Goal: Task Accomplishment & Management: Complete application form

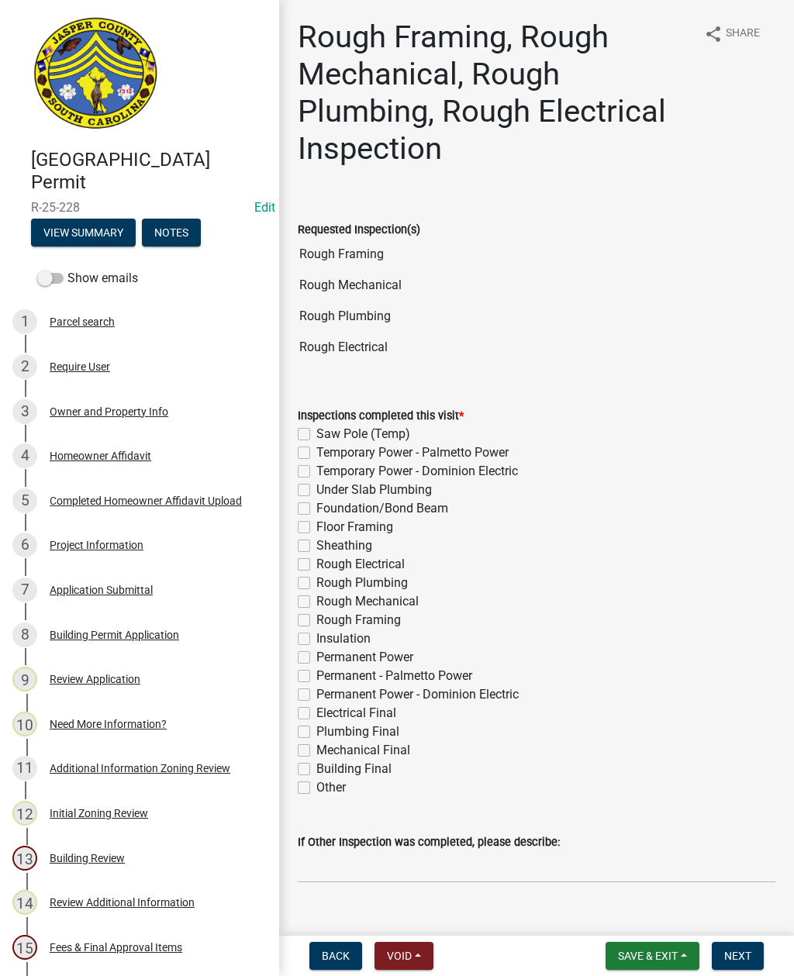
click at [316, 567] on label "Rough Electrical" at bounding box center [360, 564] width 88 height 19
click at [316, 565] on input "Rough Electrical" at bounding box center [321, 560] width 10 height 10
checkbox input "true"
checkbox input "false"
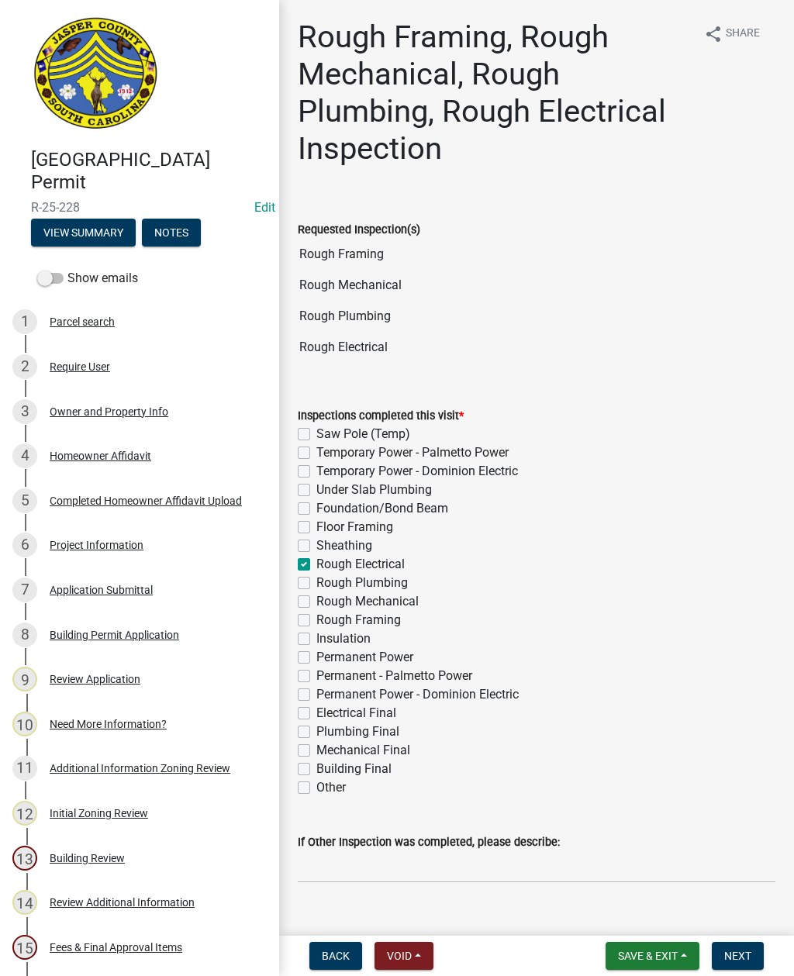
checkbox input "false"
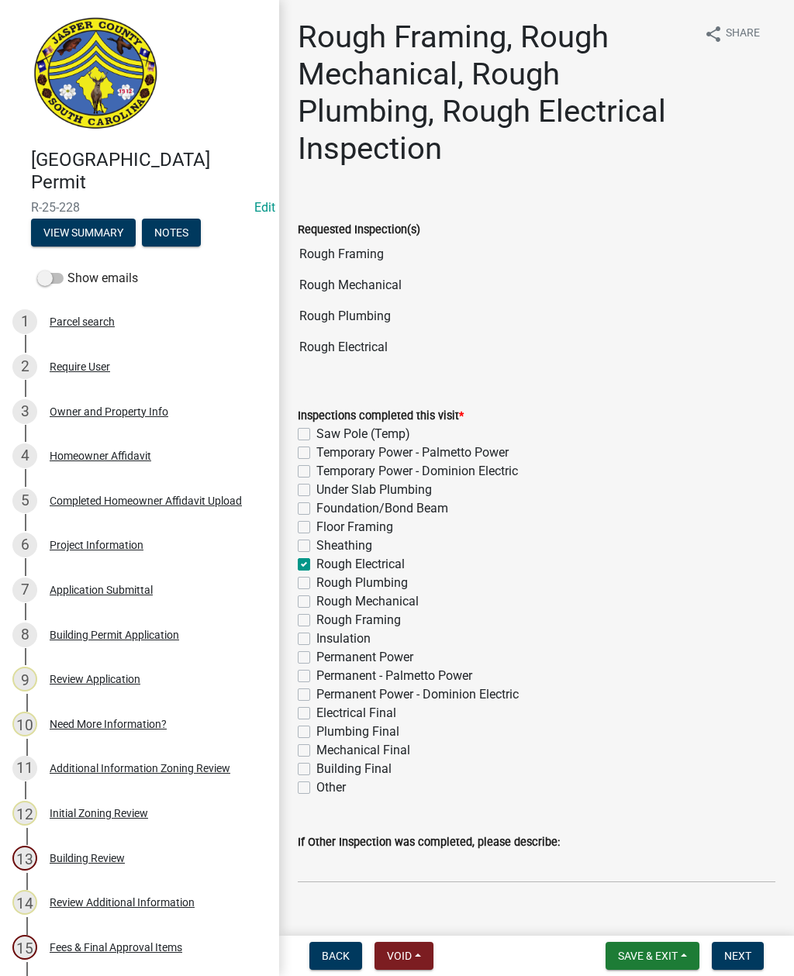
checkbox input "true"
checkbox input "false"
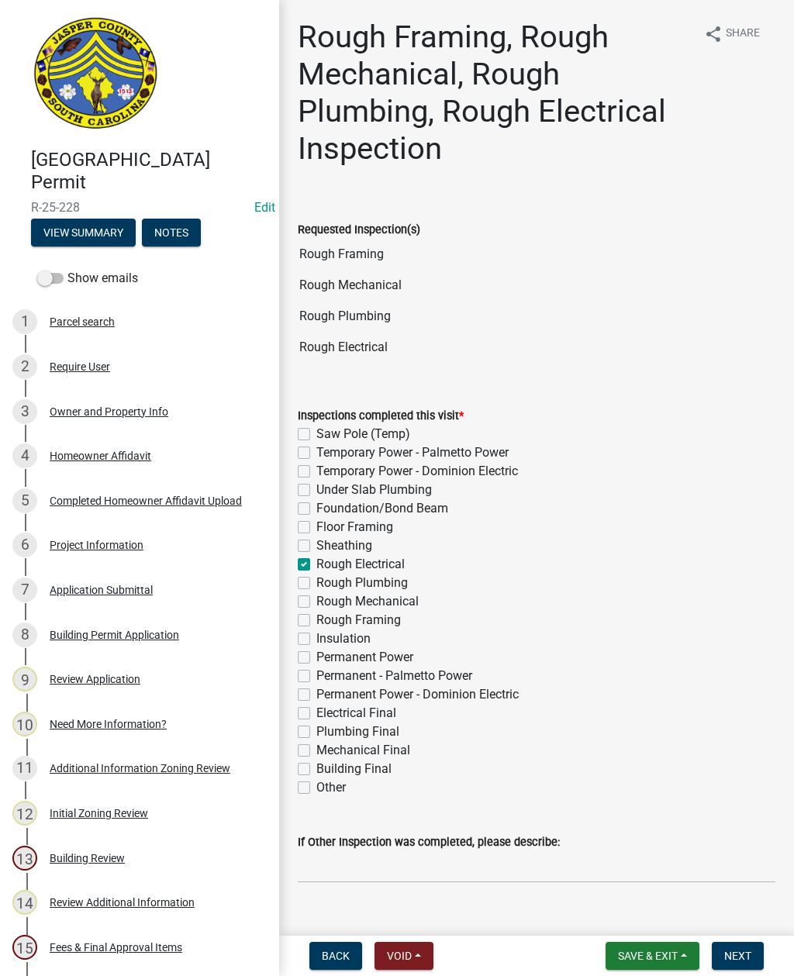
checkbox input "false"
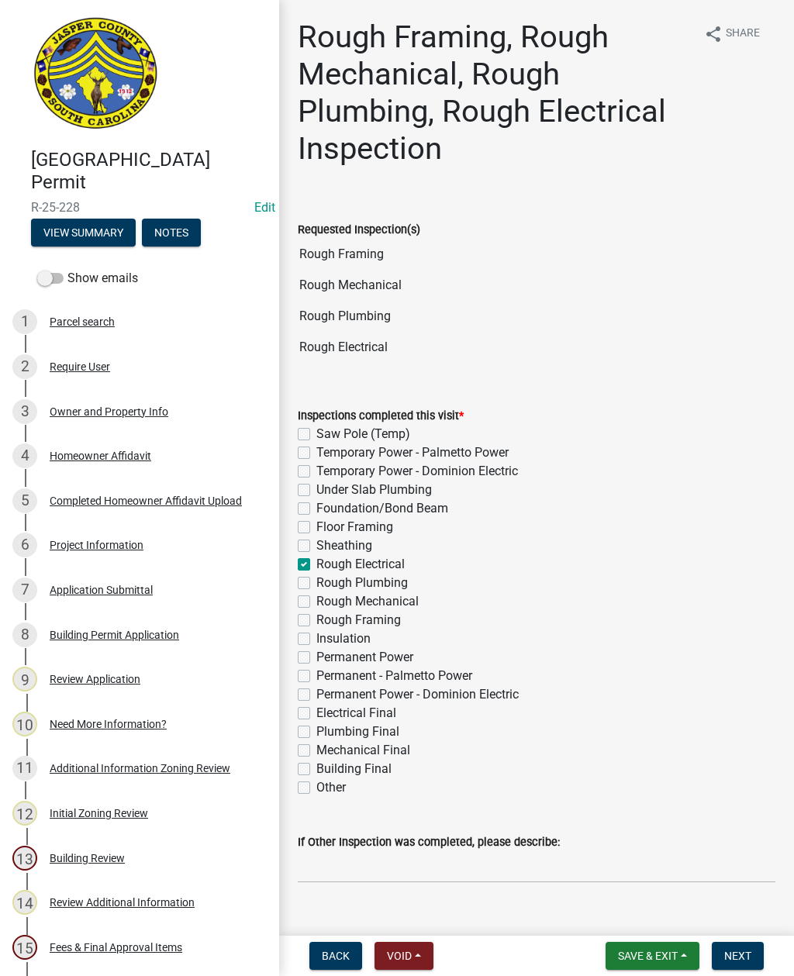
checkbox input "false"
click at [316, 586] on label "Rough Plumbing" at bounding box center [361, 583] width 91 height 19
click at [316, 584] on input "Rough Plumbing" at bounding box center [321, 579] width 10 height 10
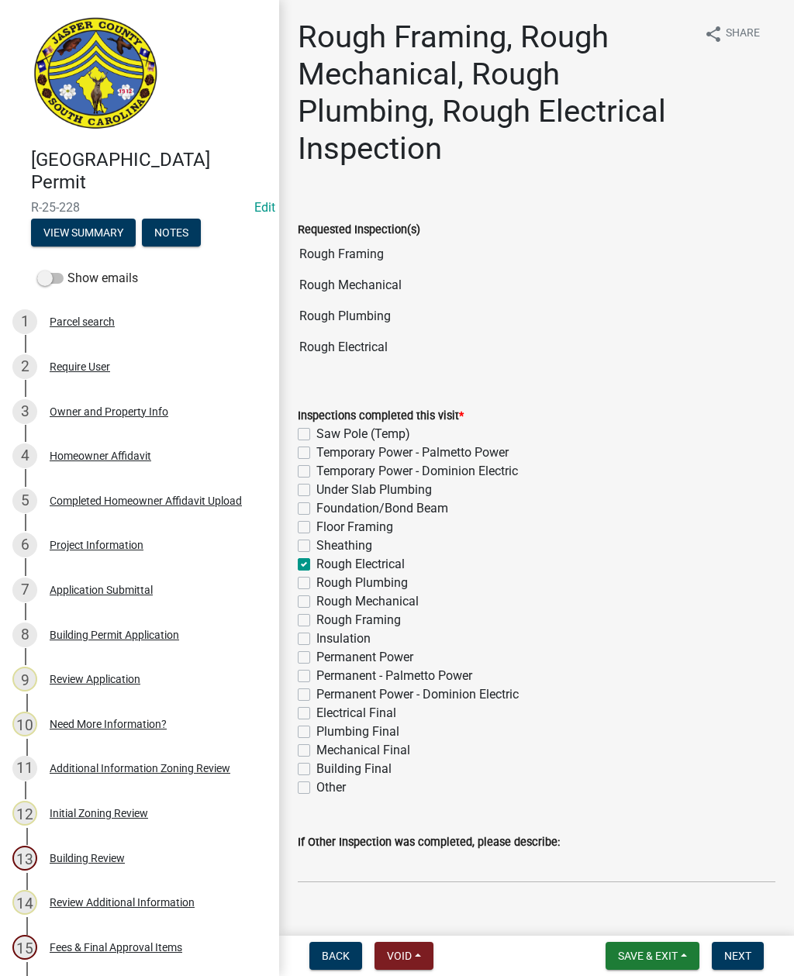
checkbox input "true"
checkbox input "false"
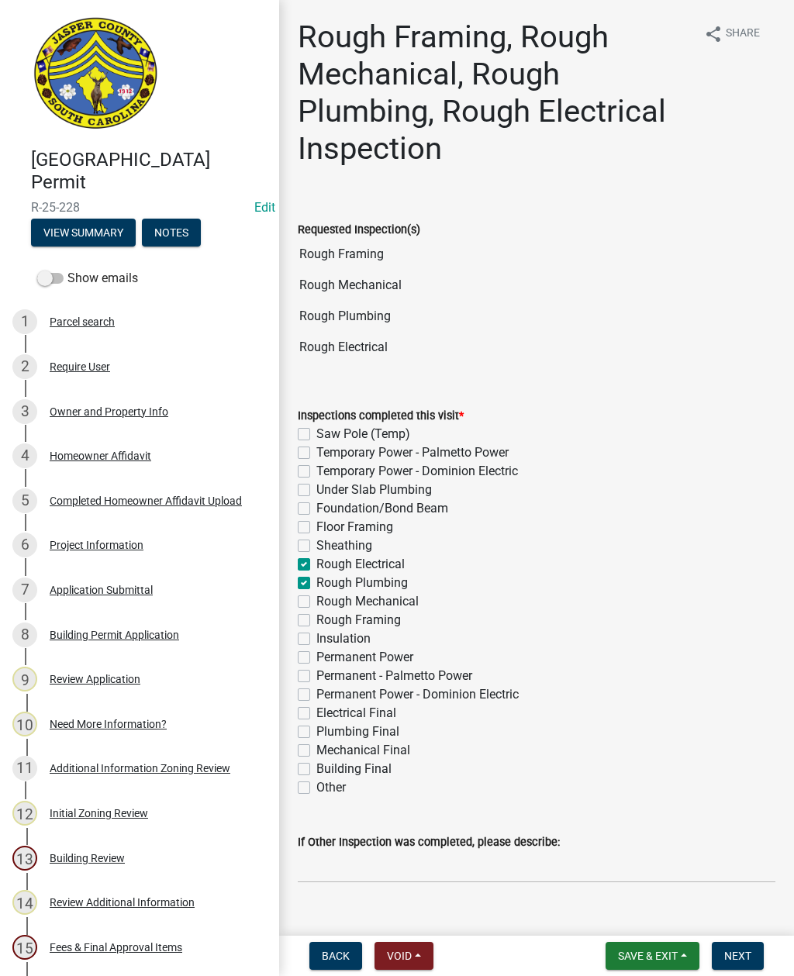
checkbox input "false"
checkbox input "true"
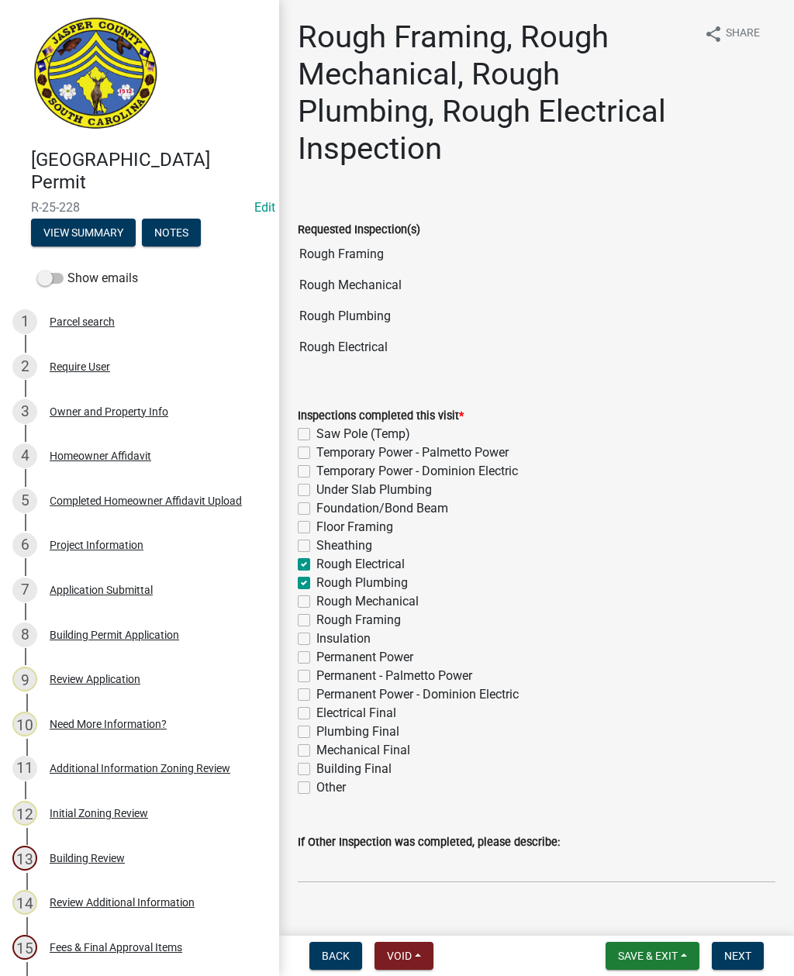
checkbox input "false"
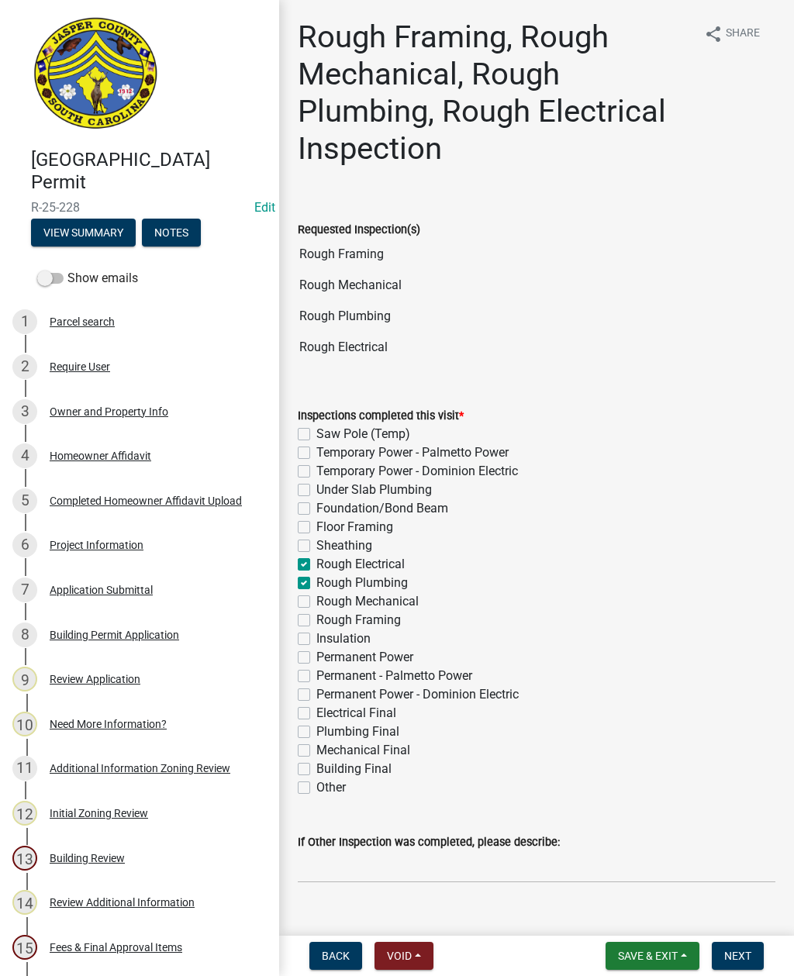
checkbox input "false"
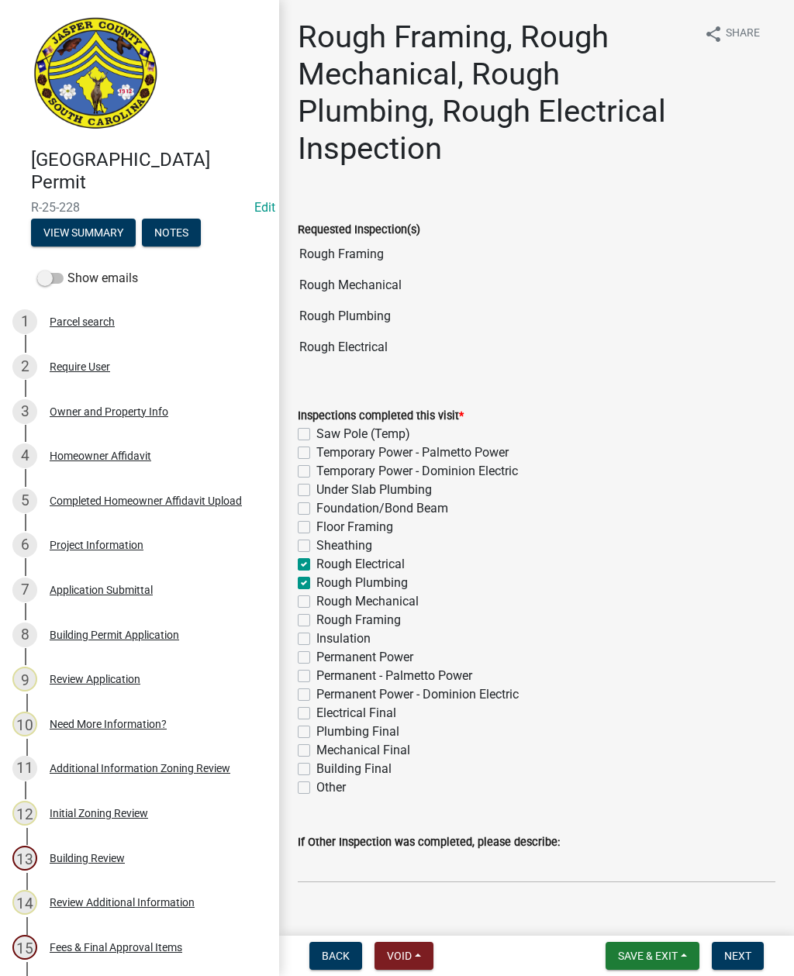
checkbox input "false"
click at [316, 603] on label "Rough Mechanical" at bounding box center [367, 601] width 102 height 19
click at [316, 602] on input "Rough Mechanical" at bounding box center [321, 597] width 10 height 10
checkbox input "true"
checkbox input "false"
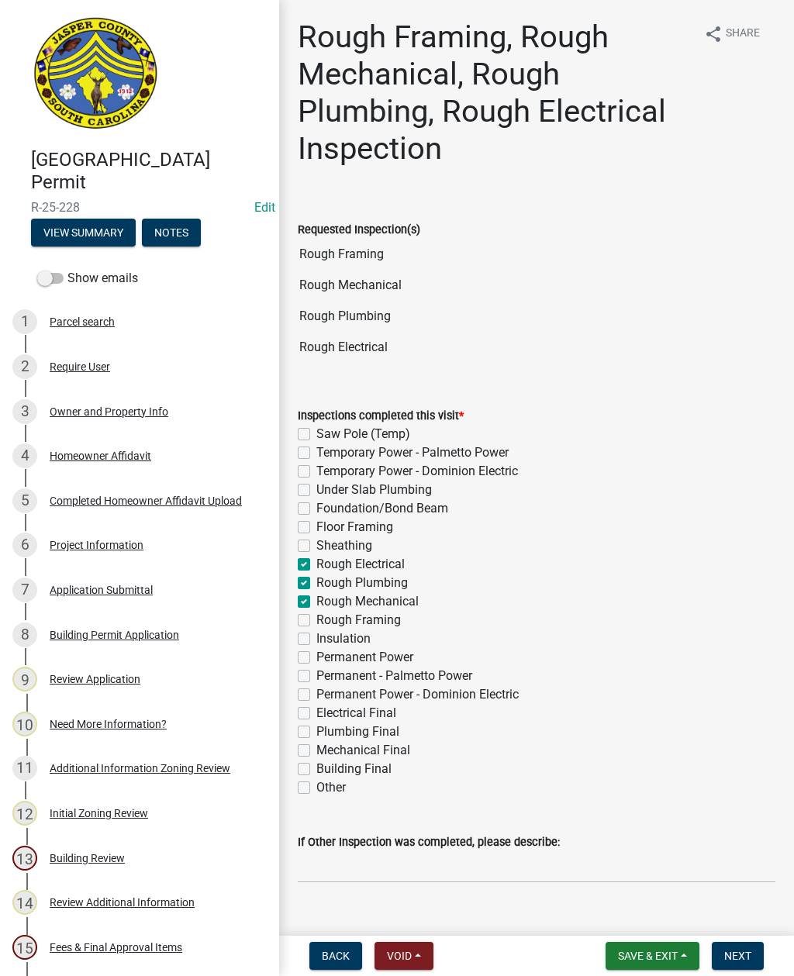
checkbox input "false"
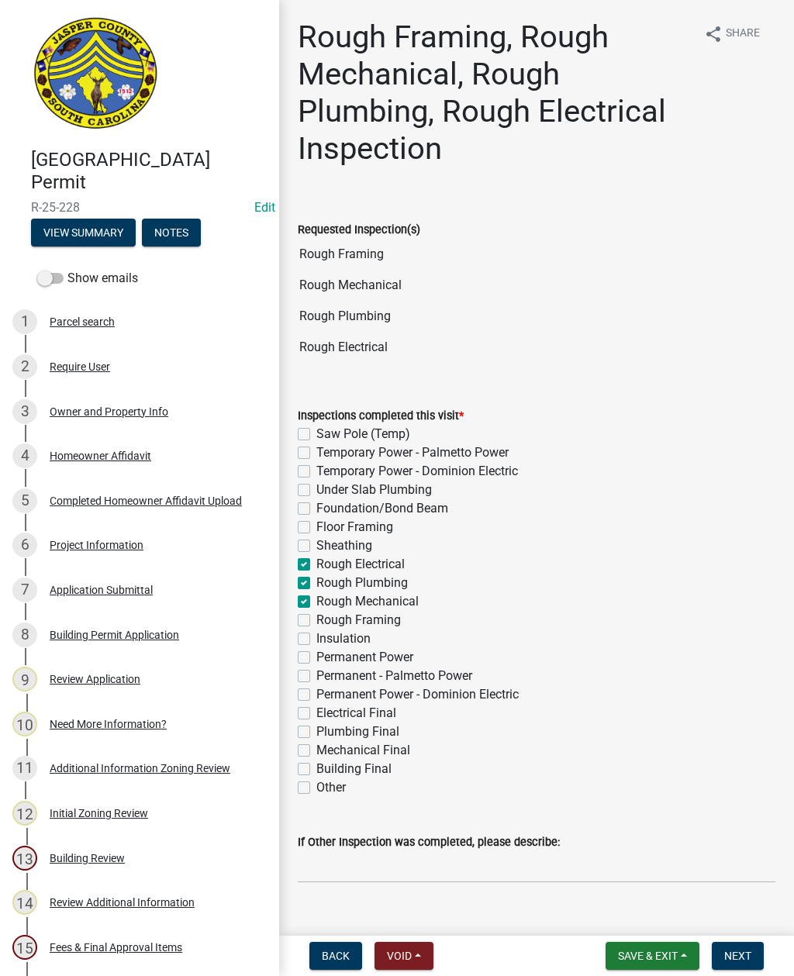
checkbox input "false"
checkbox input "true"
checkbox input "false"
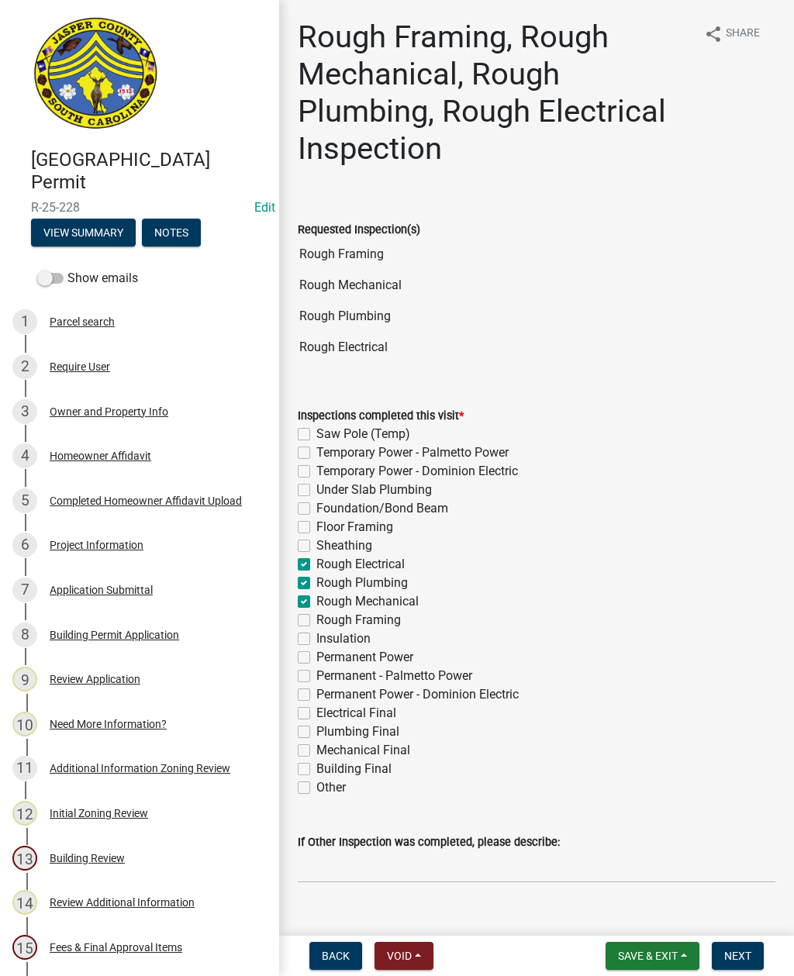
checkbox input "false"
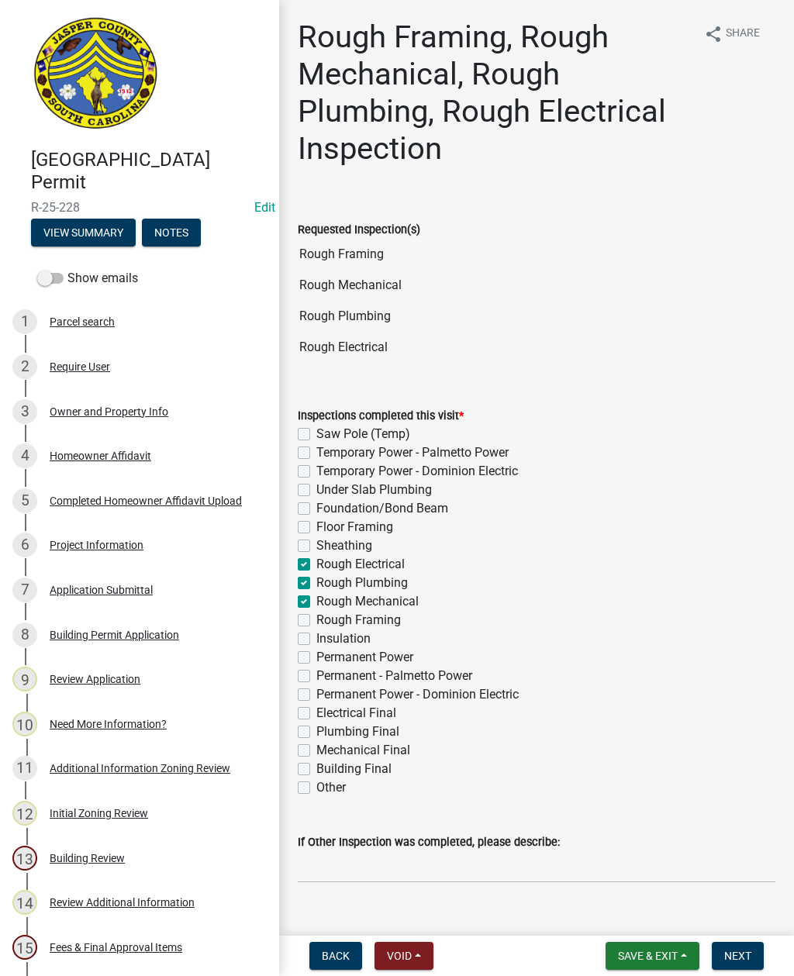
checkbox input "false"
click at [316, 621] on label "Rough Framing" at bounding box center [358, 620] width 84 height 19
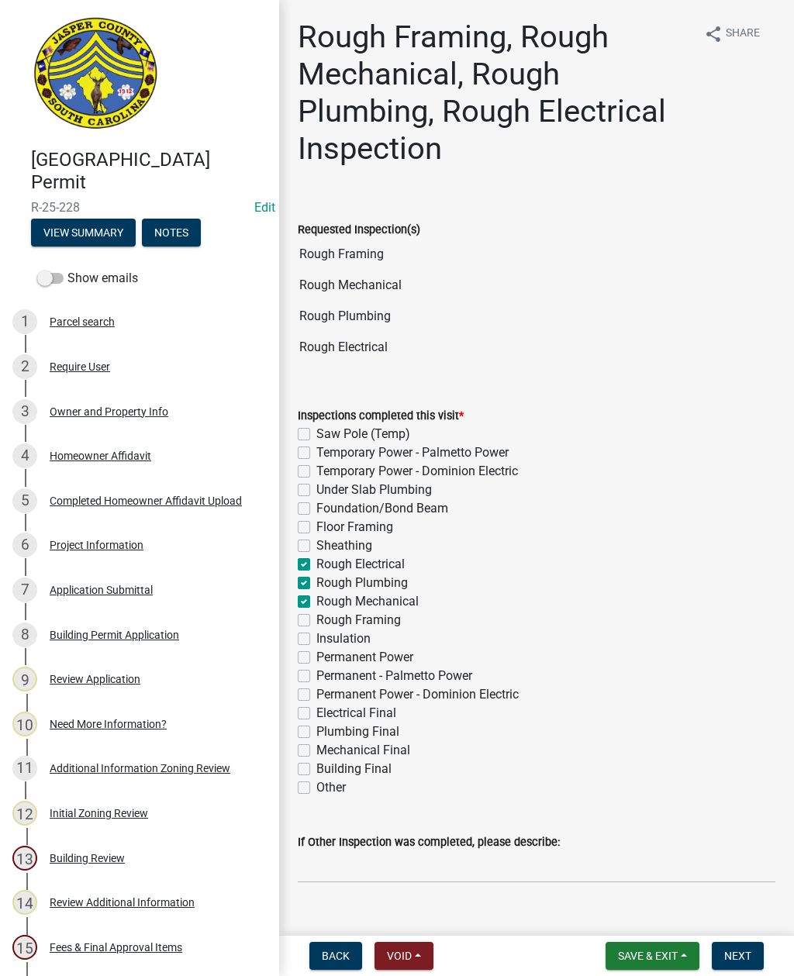
click at [316, 621] on input "Rough Framing" at bounding box center [321, 616] width 10 height 10
checkbox input "true"
checkbox input "false"
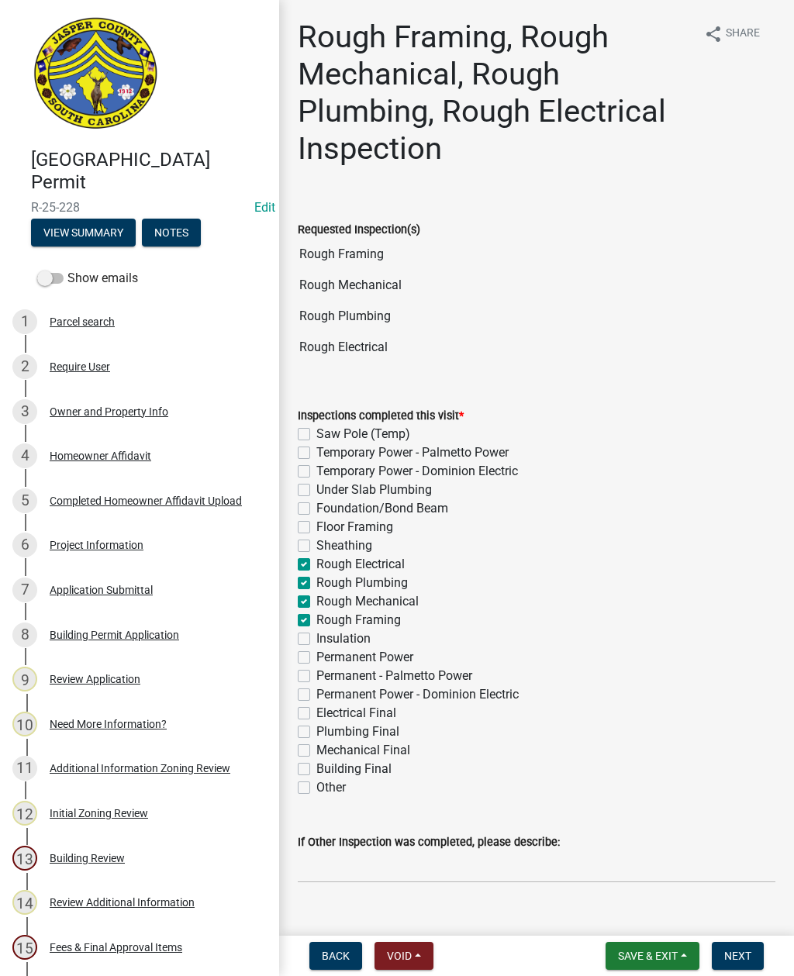
checkbox input "false"
checkbox input "true"
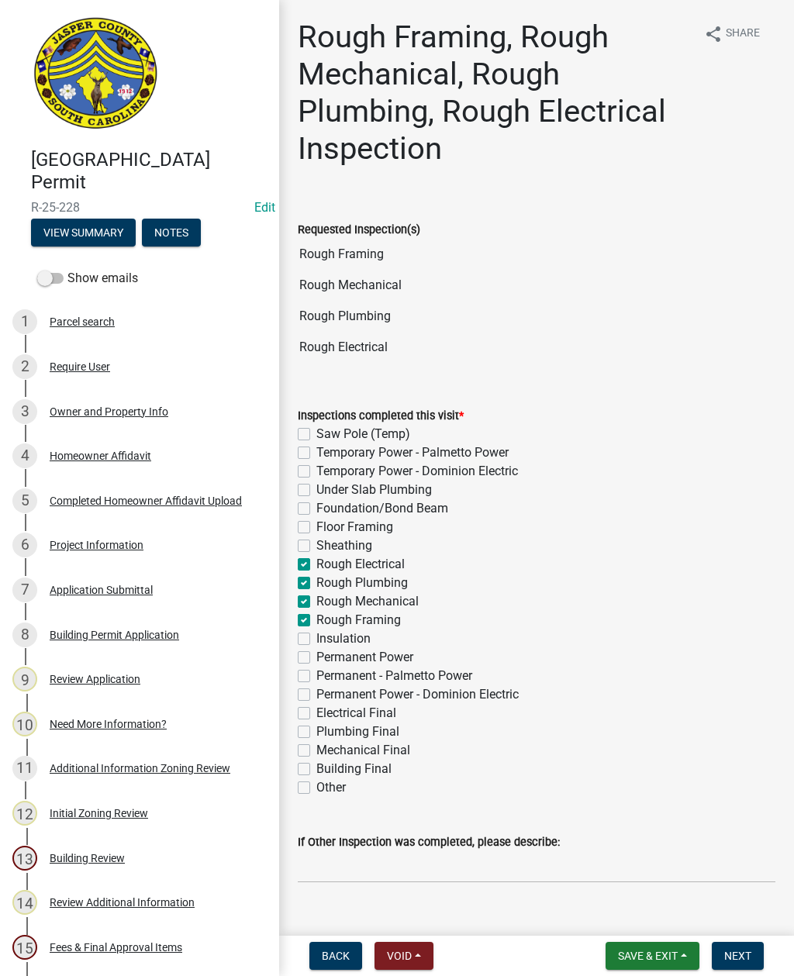
checkbox input "true"
checkbox input "false"
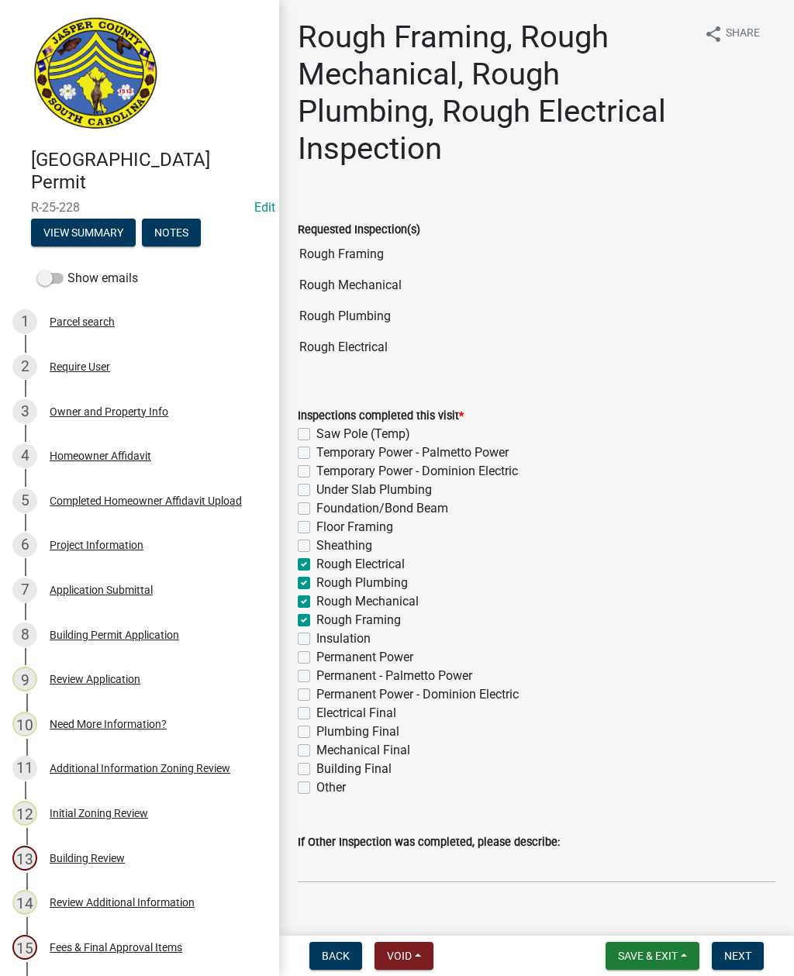
checkbox input "false"
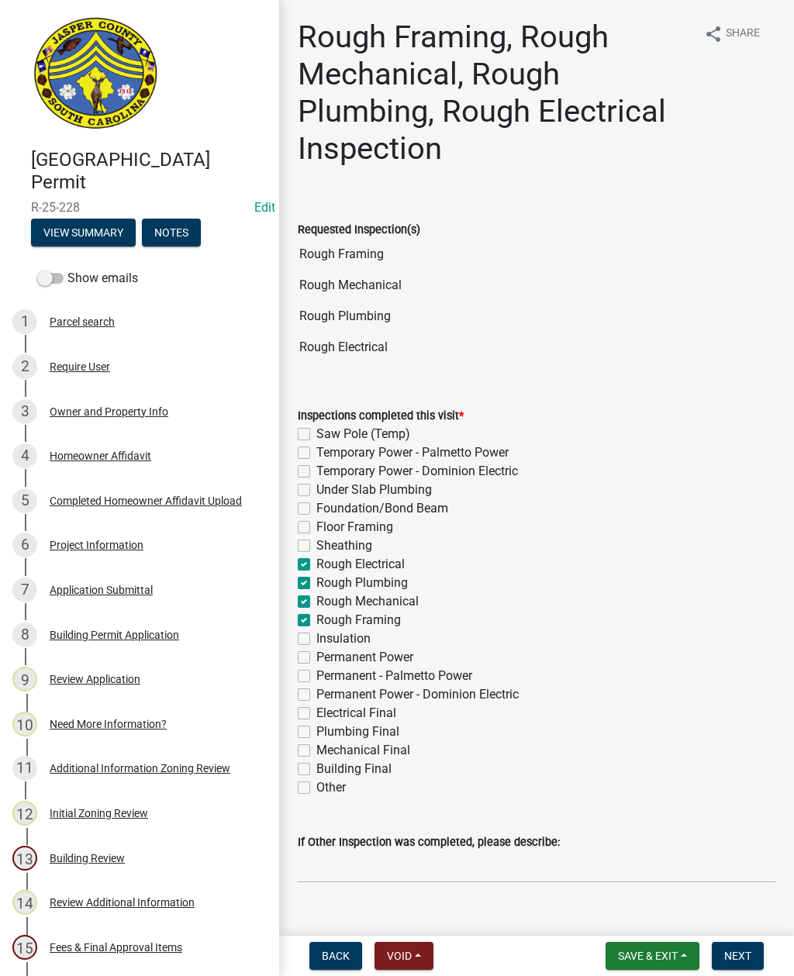
checkbox input "false"
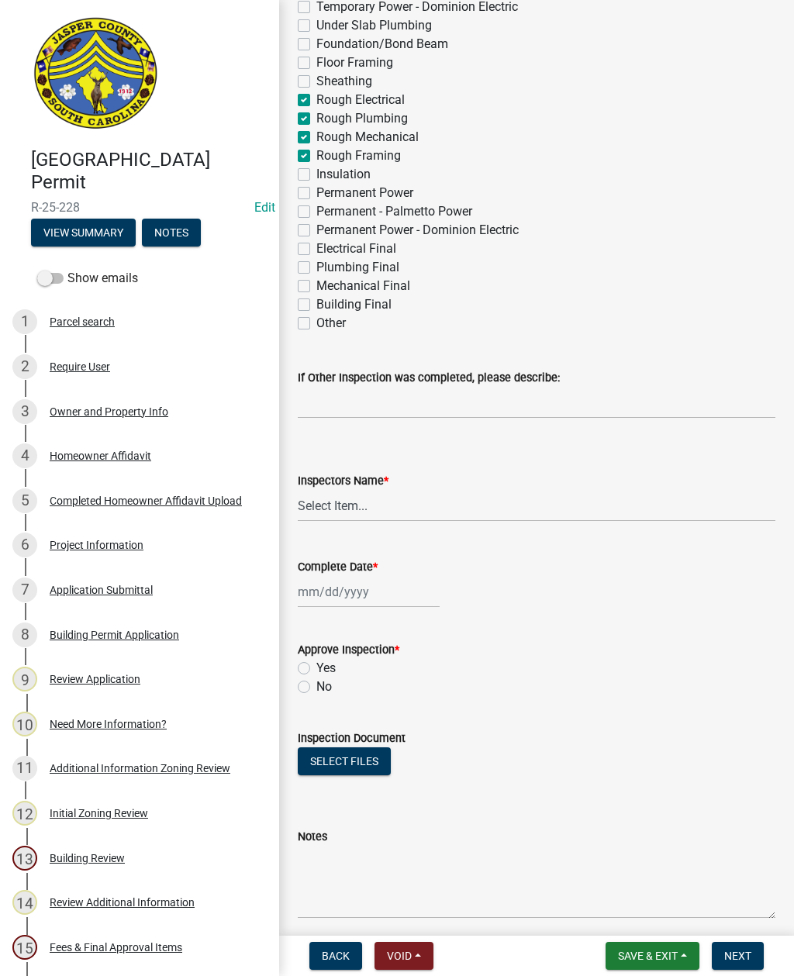
scroll to position [483, 0]
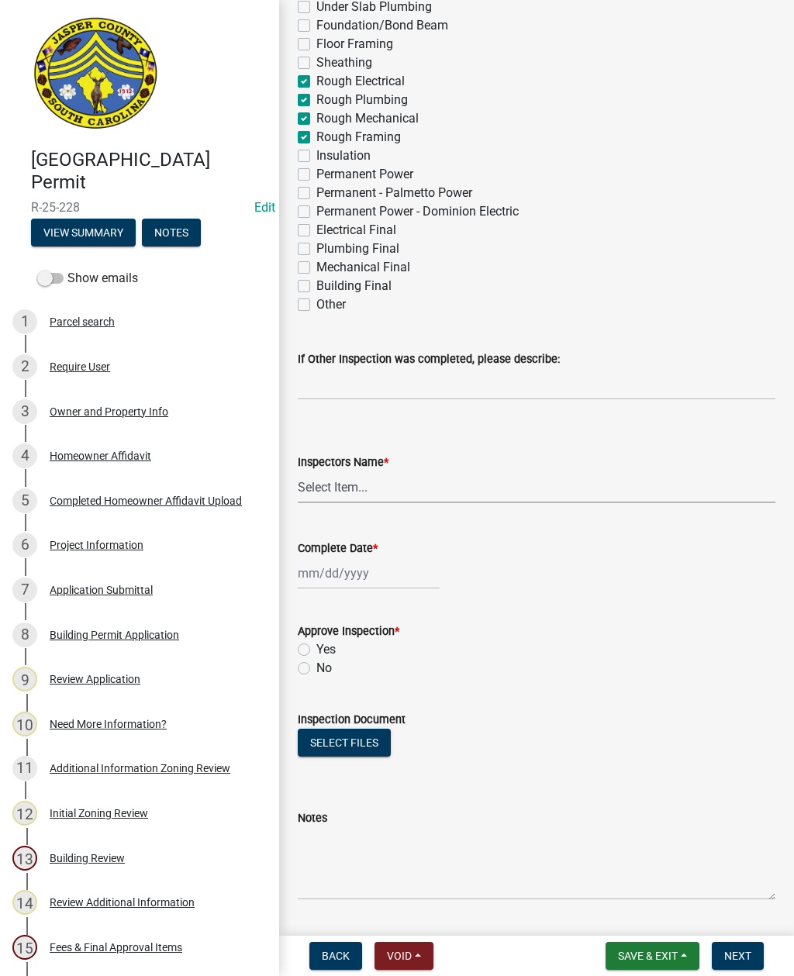
click at [333, 491] on select "Select Item... [EMAIL_ADDRESS][DOMAIN_NAME] ([PERSON_NAME] ) rcampbell ([PERSON…" at bounding box center [536, 487] width 477 height 32
select select "2d9ba1e5-2fdd-4b15-98d0-073dcbeb5880"
click at [350, 579] on div at bounding box center [369, 573] width 142 height 32
select select "10"
select select "2025"
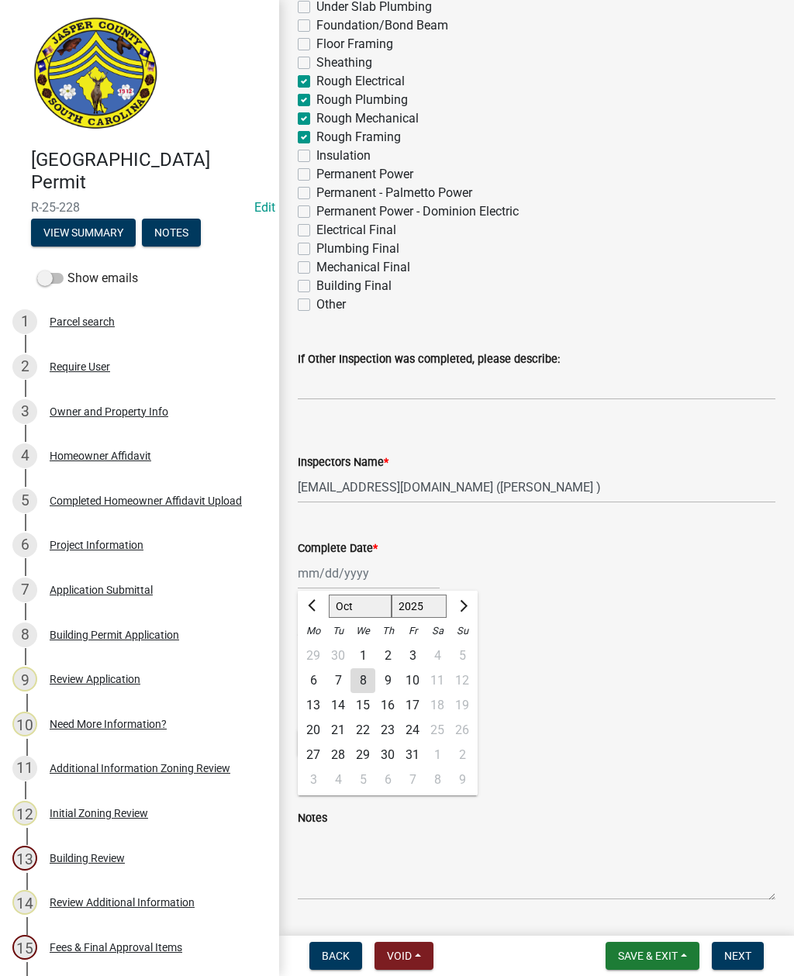
click at [359, 677] on div "8" at bounding box center [362, 680] width 25 height 25
type input "[DATE]"
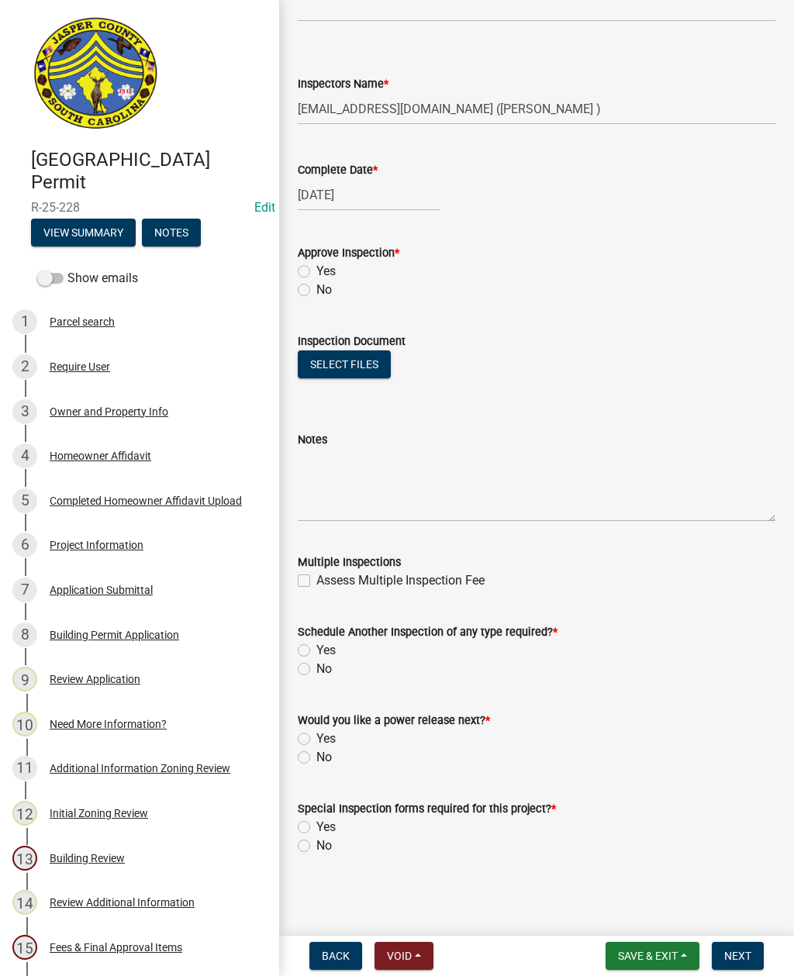
scroll to position [861, 0]
click at [316, 656] on label "Yes" at bounding box center [325, 650] width 19 height 19
click at [316, 651] on input "Yes" at bounding box center [321, 646] width 10 height 10
radio input "true"
click at [316, 760] on label "No" at bounding box center [324, 757] width 16 height 19
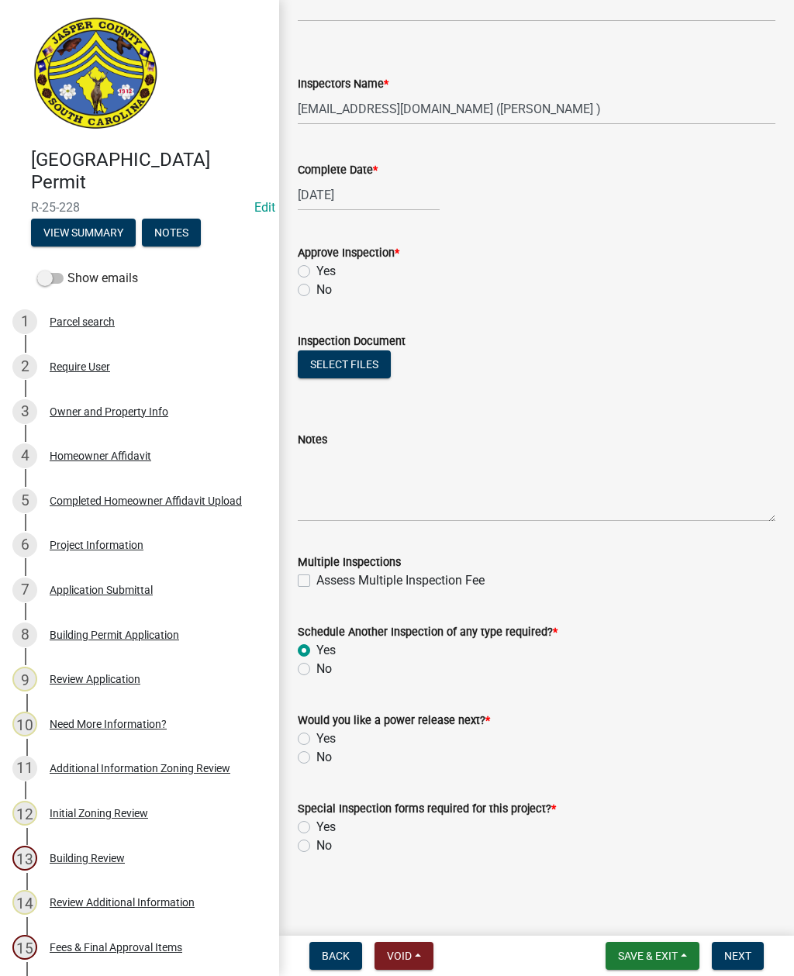
click at [316, 758] on input "No" at bounding box center [321, 753] width 10 height 10
radio input "true"
click at [316, 850] on label "No" at bounding box center [324, 845] width 16 height 19
click at [316, 846] on input "No" at bounding box center [321, 841] width 10 height 10
radio input "true"
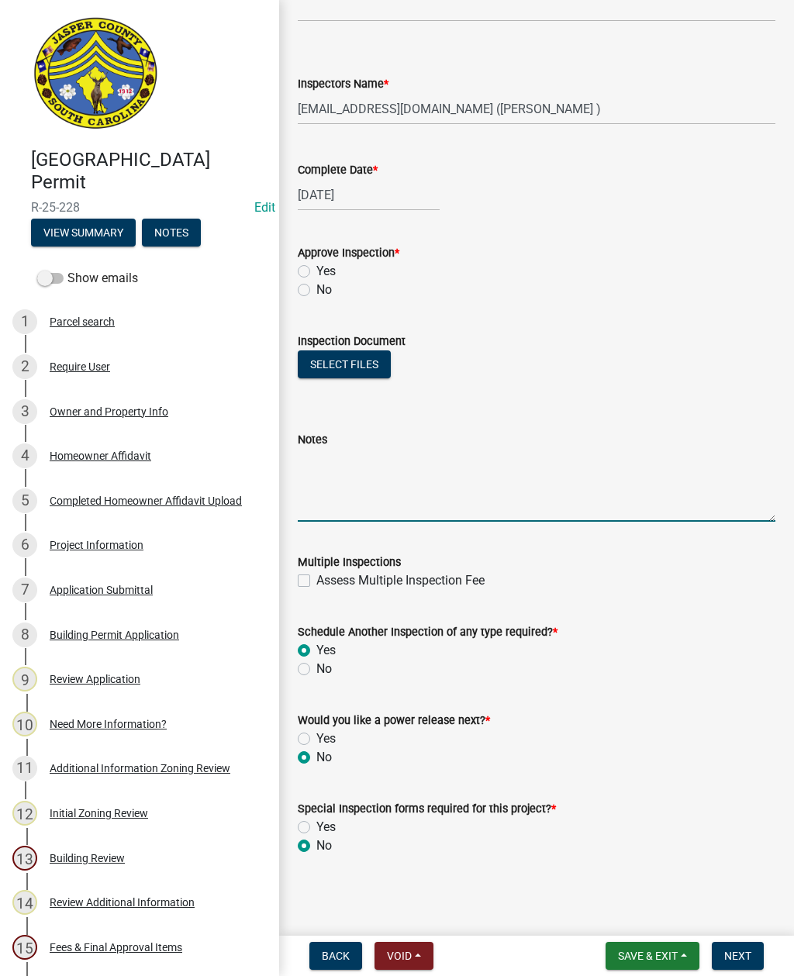
click at [408, 469] on textarea "Notes" at bounding box center [536, 485] width 477 height 73
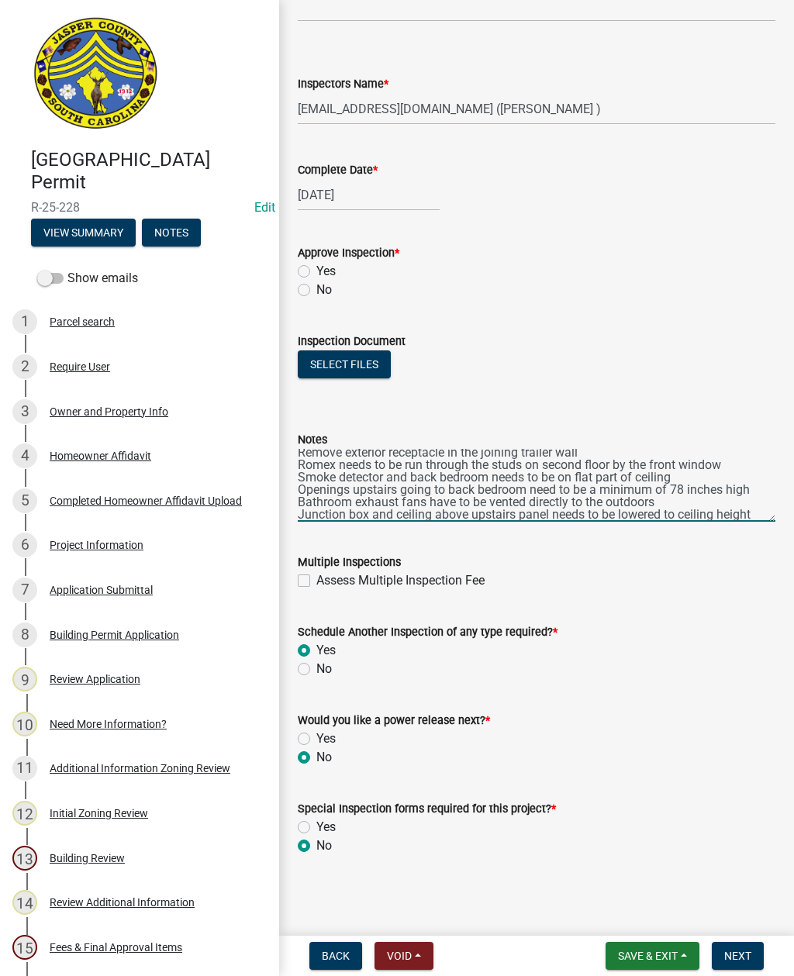
scroll to position [8, 0]
click at [390, 519] on textarea "Remove exterior receptacle in the joining trailer wall Romex needs to be run th…" at bounding box center [536, 485] width 477 height 73
click at [761, 516] on textarea "Remove exterior receptacle in the joining trailer wall Romex needs to be run th…" at bounding box center [536, 485] width 477 height 73
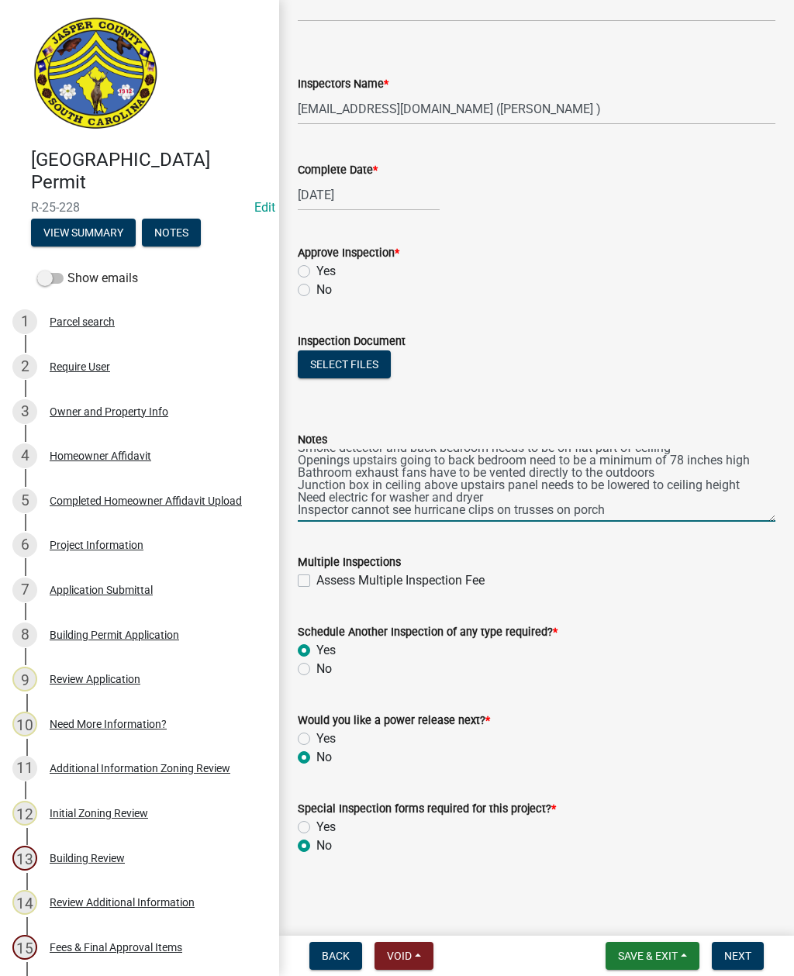
click at [579, 499] on textarea "Remove exterior receptacle in the joining trailer wall Romex needs to be run th…" at bounding box center [536, 485] width 477 height 73
click at [655, 508] on textarea "Remove exterior receptacle in the joining trailer wall Romex needs to be run th…" at bounding box center [536, 485] width 477 height 73
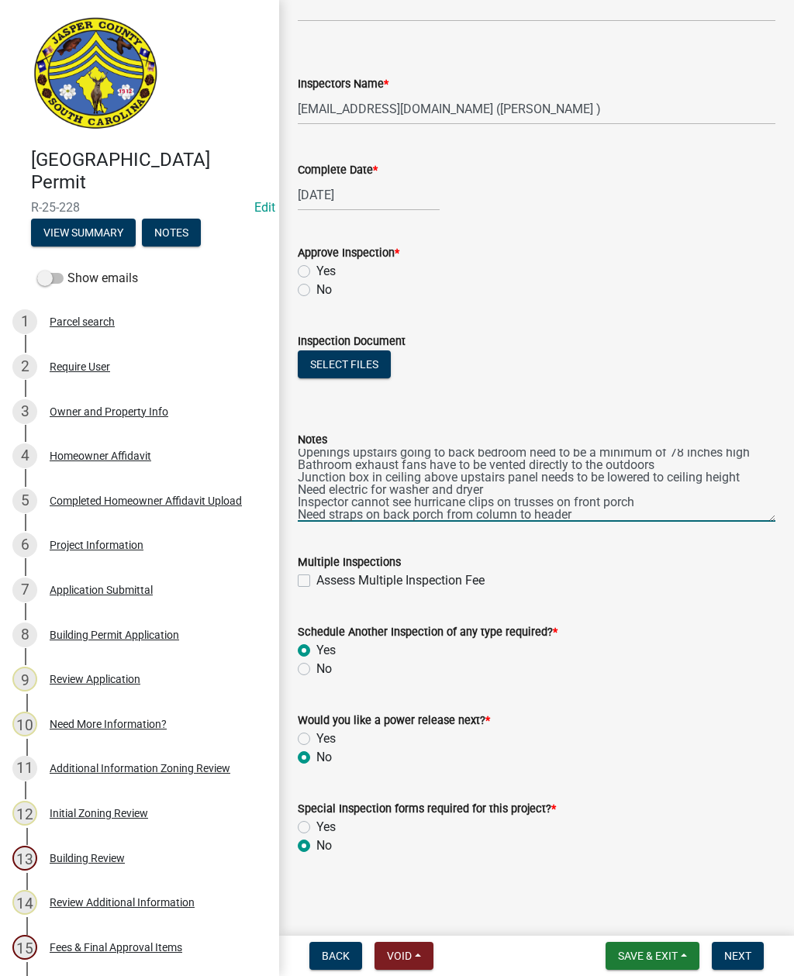
click at [529, 516] on textarea "Remove exterior receptacle in the joining trailer wall Romex needs to be run th…" at bounding box center [536, 485] width 477 height 73
click at [598, 517] on textarea "Remove exterior receptacle in the joining trailer wall Romex needs to be run th…" at bounding box center [536, 485] width 477 height 73
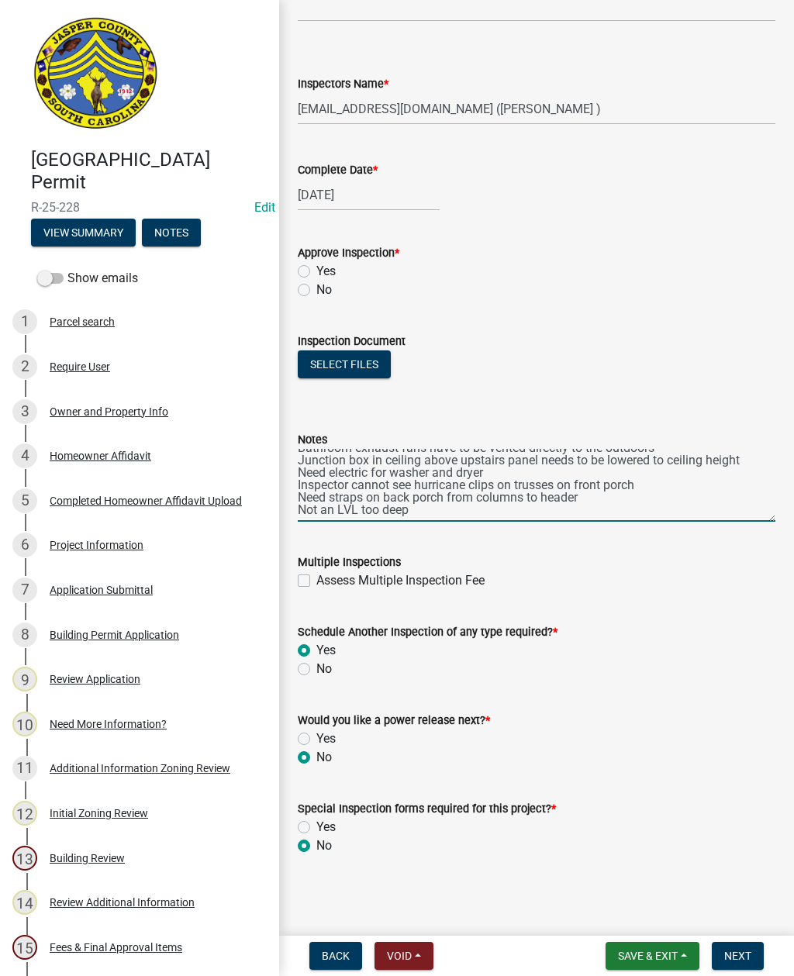
click at [319, 495] on textarea "Remove exterior receptacle in the joining trailer wall Romex needs to be run th…" at bounding box center [536, 485] width 477 height 73
click at [343, 502] on textarea "Remove exterior receptacle in the joining trailer wall Romex needs to be run th…" at bounding box center [536, 485] width 477 height 73
click at [353, 499] on textarea "Remove exterior receptacle in the joining trailer wall Romex needs to be run th…" at bounding box center [536, 485] width 477 height 73
click at [453, 495] on textarea "Remove exterior receptacle in the joining trailer wall Romex needs to be run th…" at bounding box center [536, 485] width 477 height 73
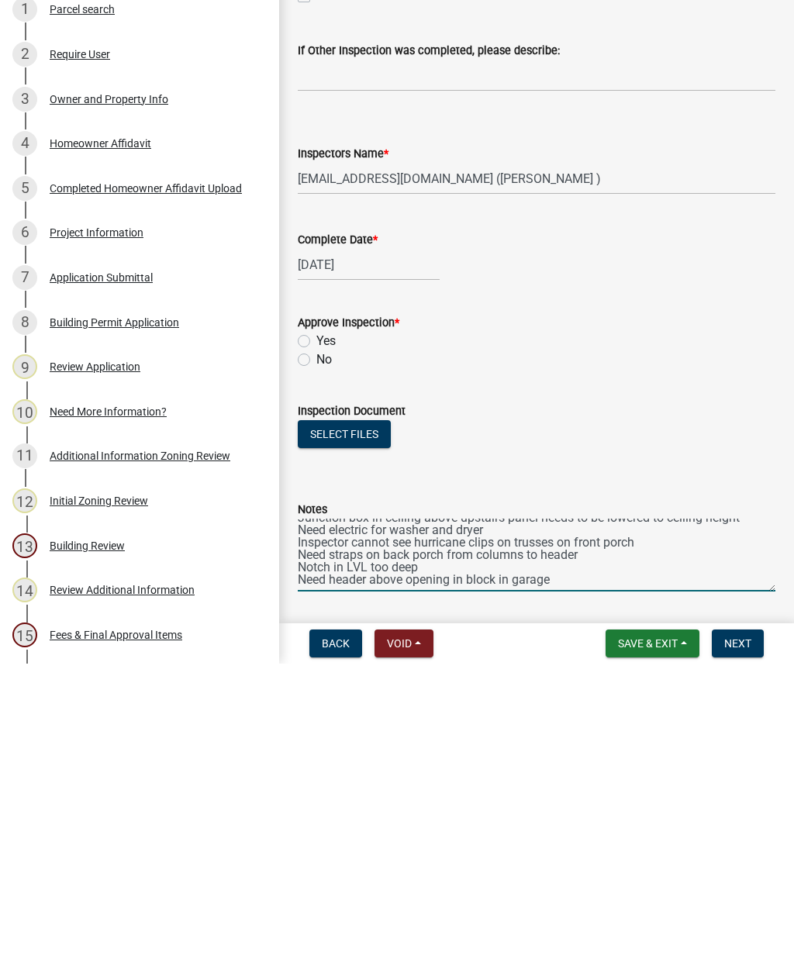
scroll to position [478, 0]
type textarea "Remove exterior receptacle in the joining trailer wall Romex needs to be run th…"
click at [316, 664] on label "No" at bounding box center [324, 673] width 16 height 19
click at [316, 664] on input "No" at bounding box center [321, 669] width 10 height 10
radio input "true"
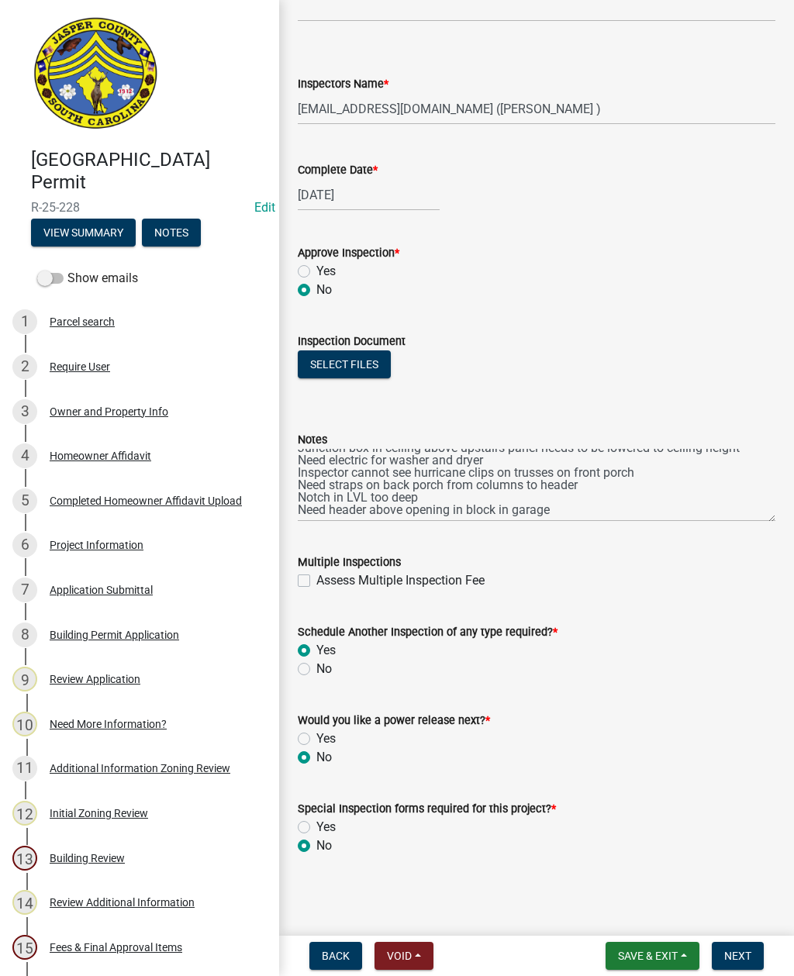
scroll to position [861, 0]
click at [746, 954] on span "Next" at bounding box center [737, 956] width 27 height 12
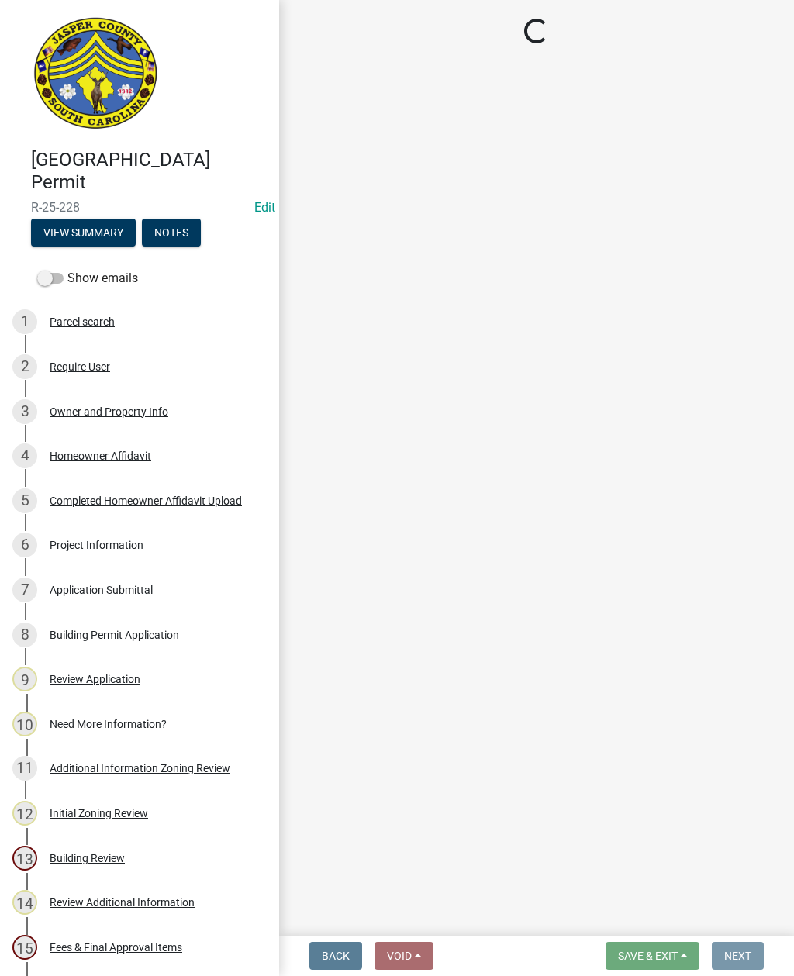
scroll to position [0, 0]
